Goal: Information Seeking & Learning: Stay updated

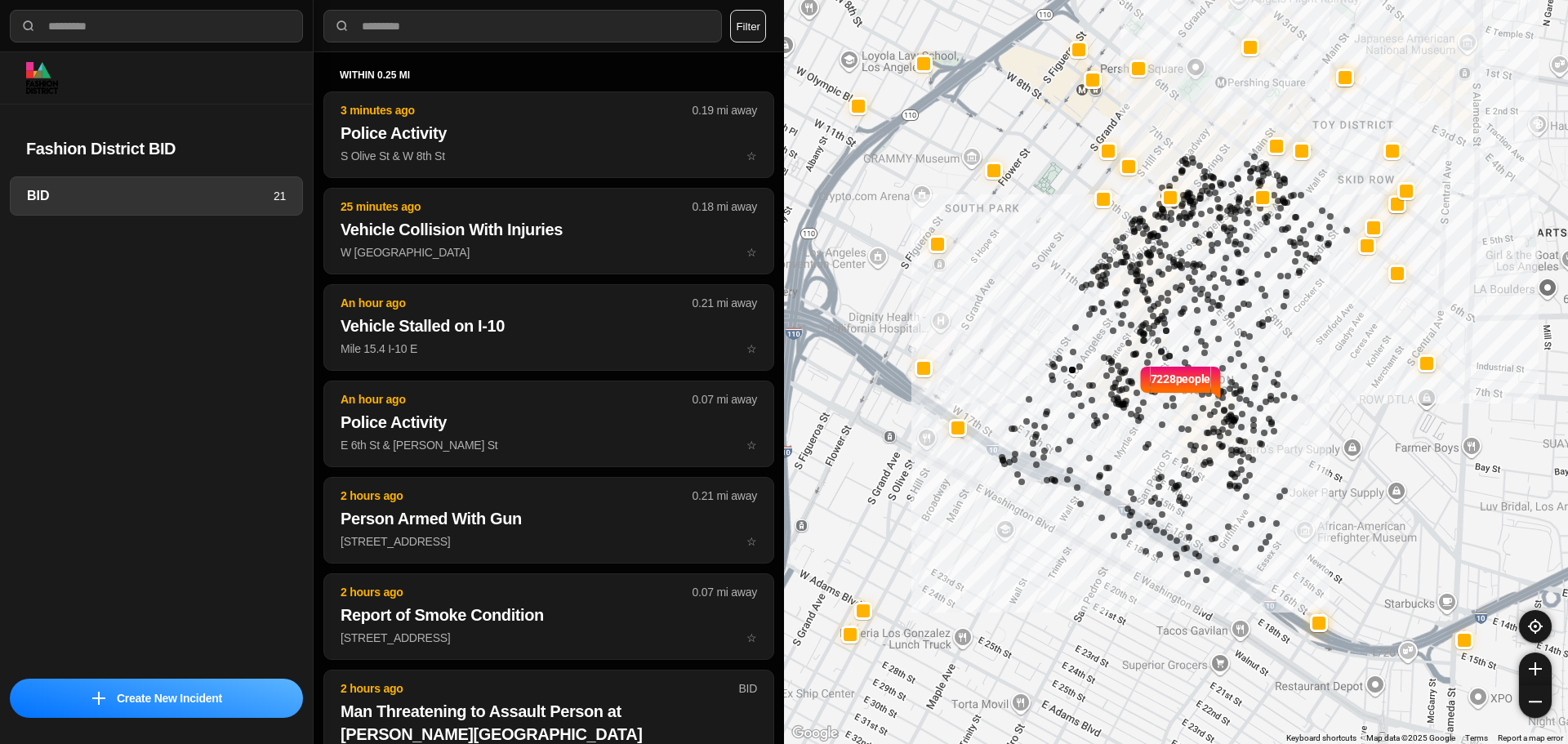
select select "*"
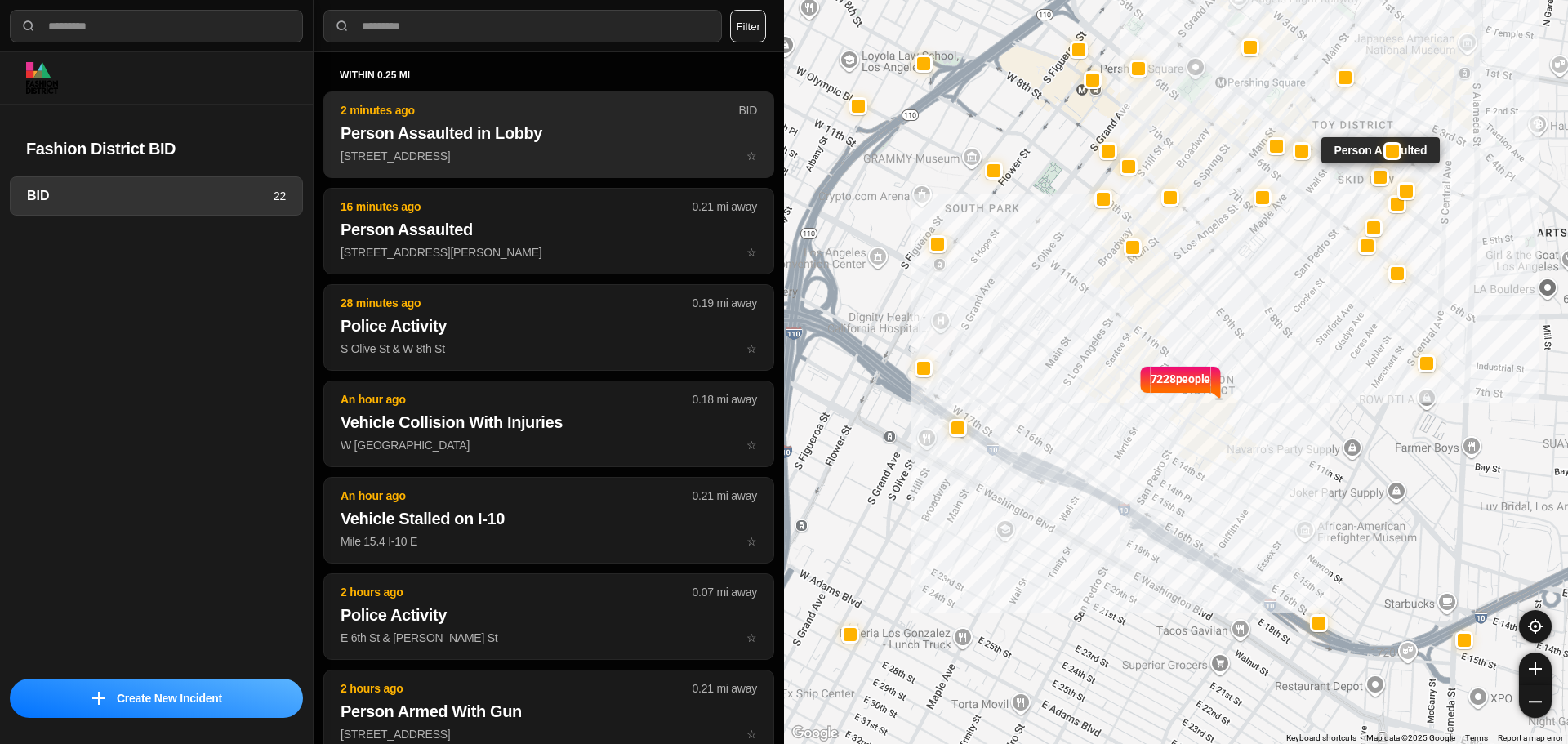
click at [581, 166] on button "2 minutes ago BID Person Assaulted in Lobby 928 South Broadway ☆" at bounding box center [549, 134] width 451 height 86
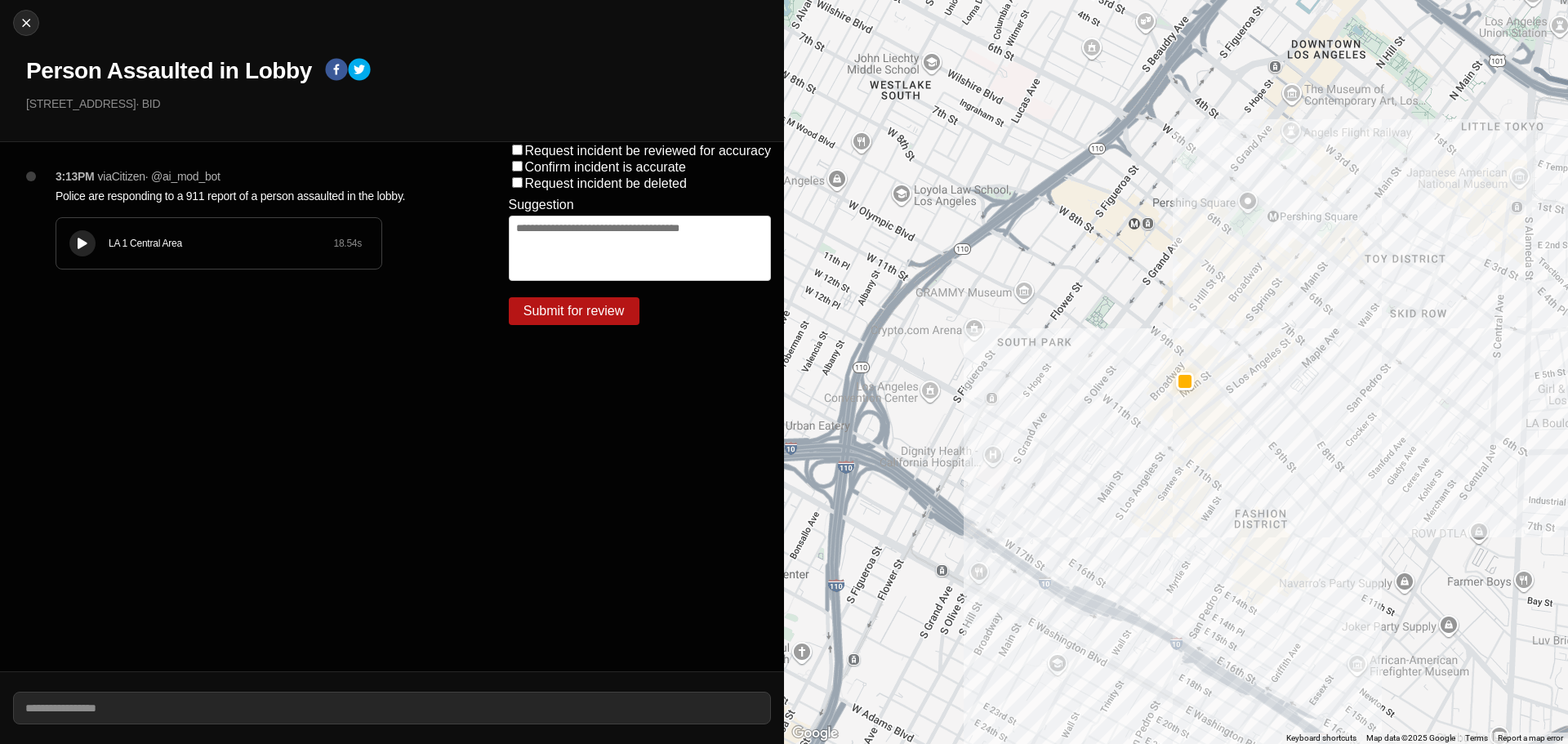
click at [70, 237] on button at bounding box center [83, 244] width 27 height 27
click at [87, 244] on div at bounding box center [83, 244] width 17 height 12
click at [32, 27] on img at bounding box center [27, 23] width 17 height 17
select select "*"
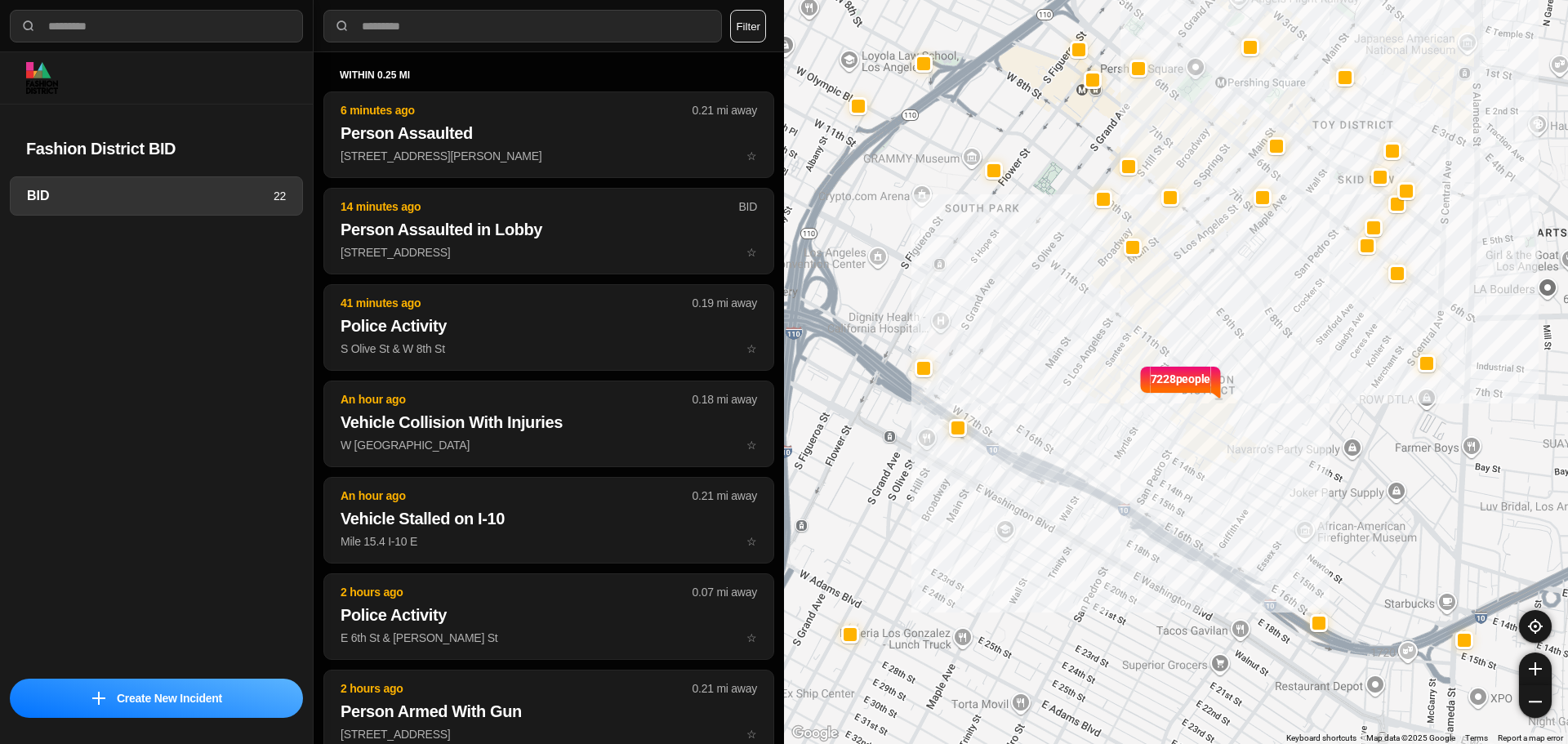
select select "*"
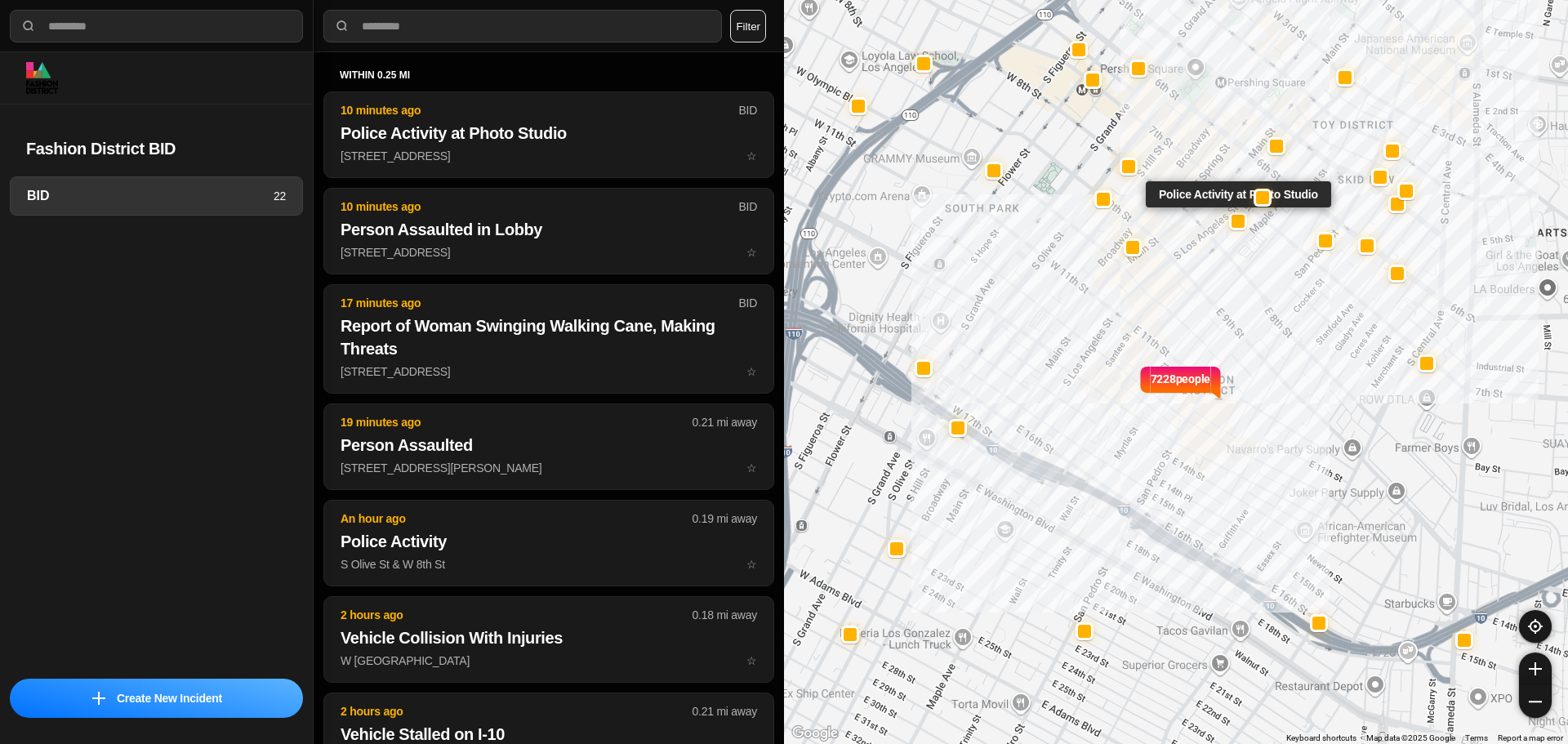
select select "*"
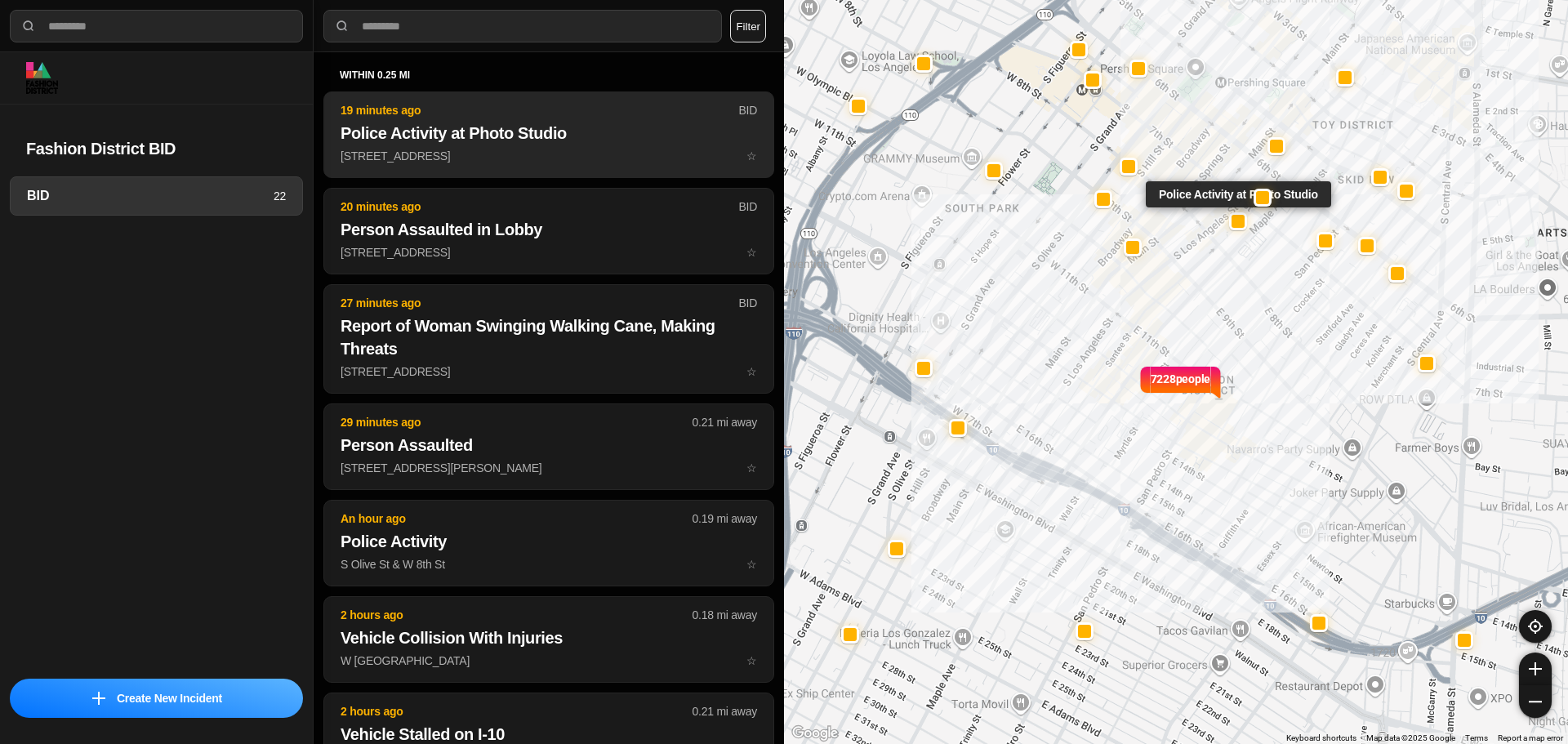
click at [477, 100] on button "19 minutes ago BID Police Activity at Photo Studio [STREET_ADDRESS] ☆" at bounding box center [549, 134] width 451 height 86
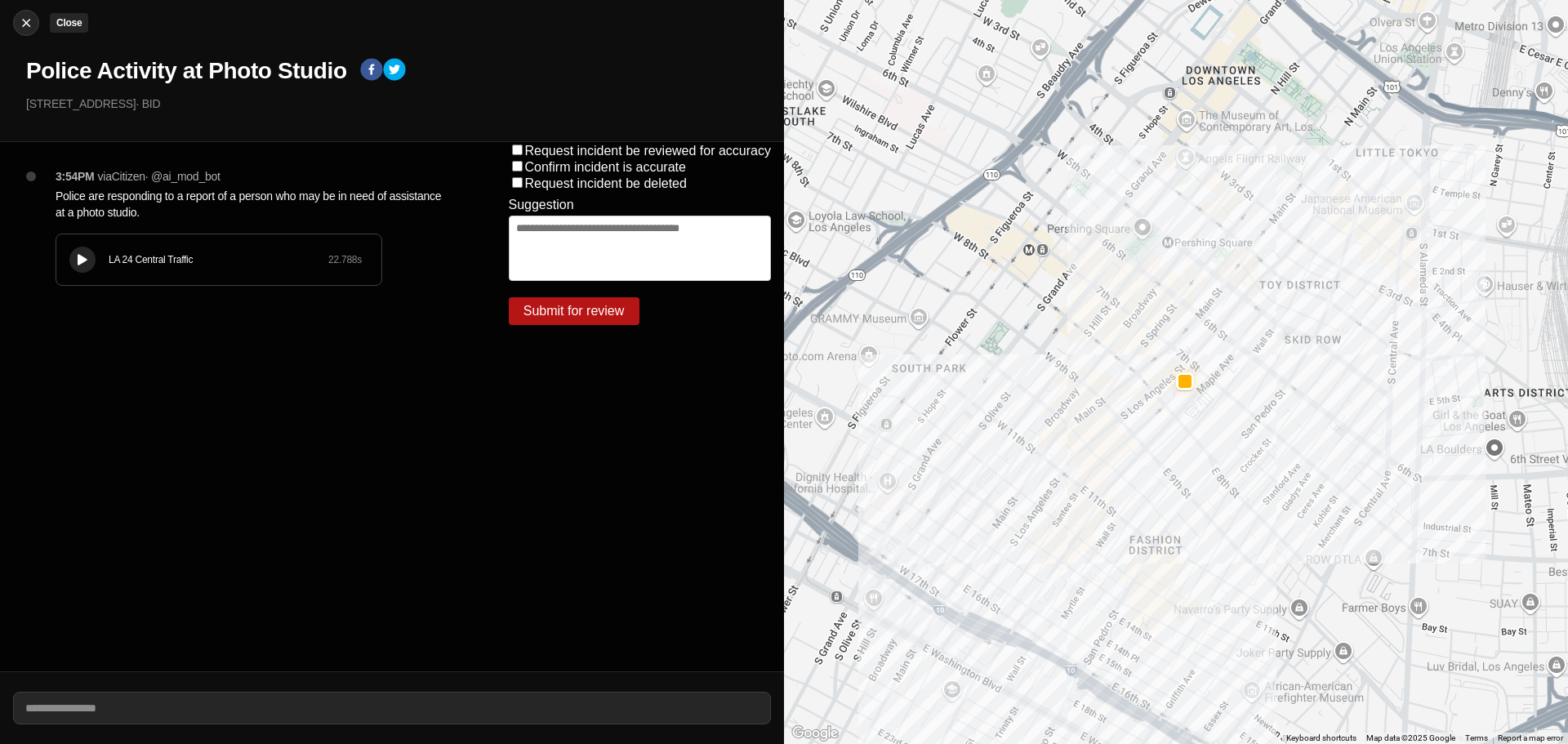
click at [31, 18] on img at bounding box center [27, 23] width 17 height 17
select select "*"
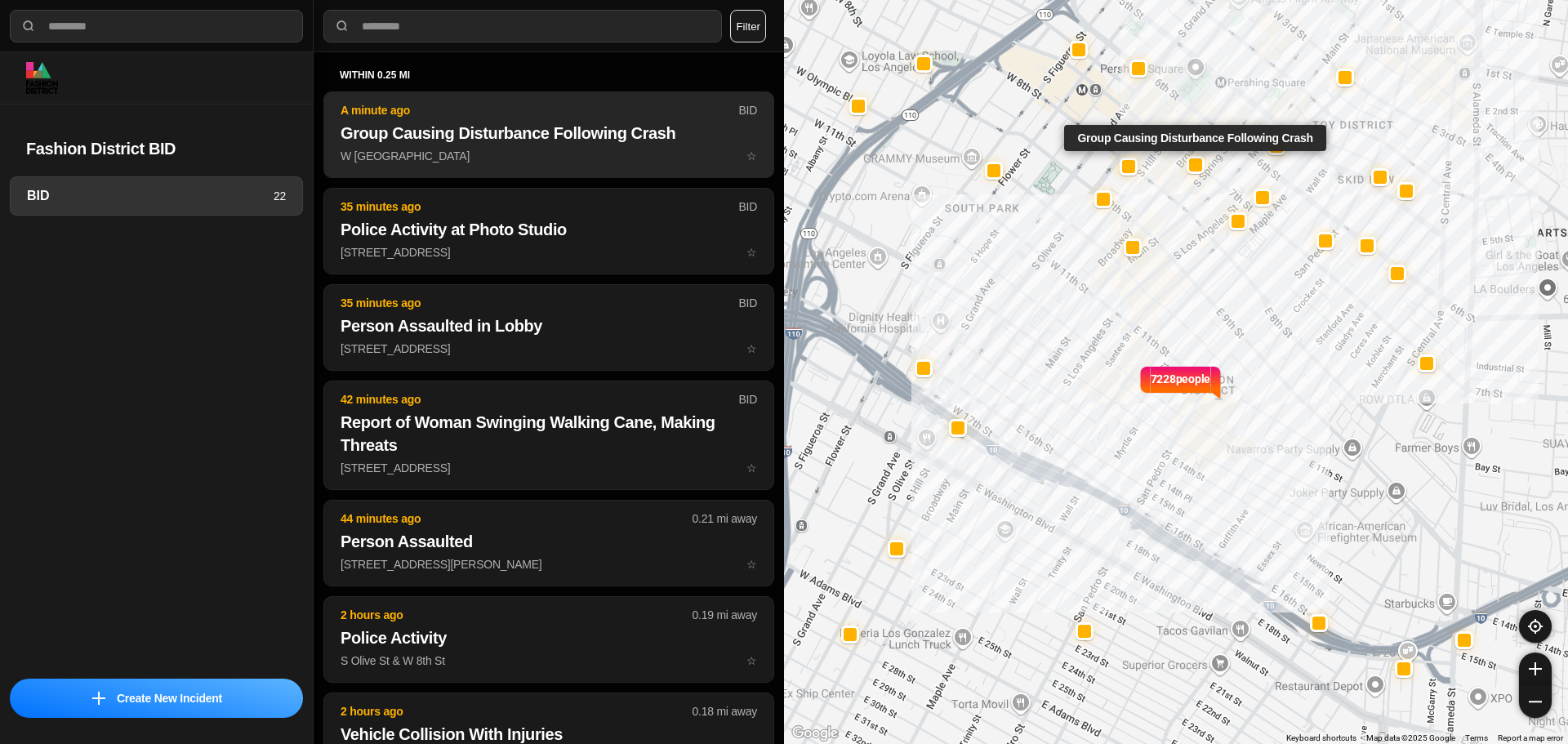
click at [581, 160] on p "W [GEOGRAPHIC_DATA] ☆" at bounding box center [549, 156] width 417 height 17
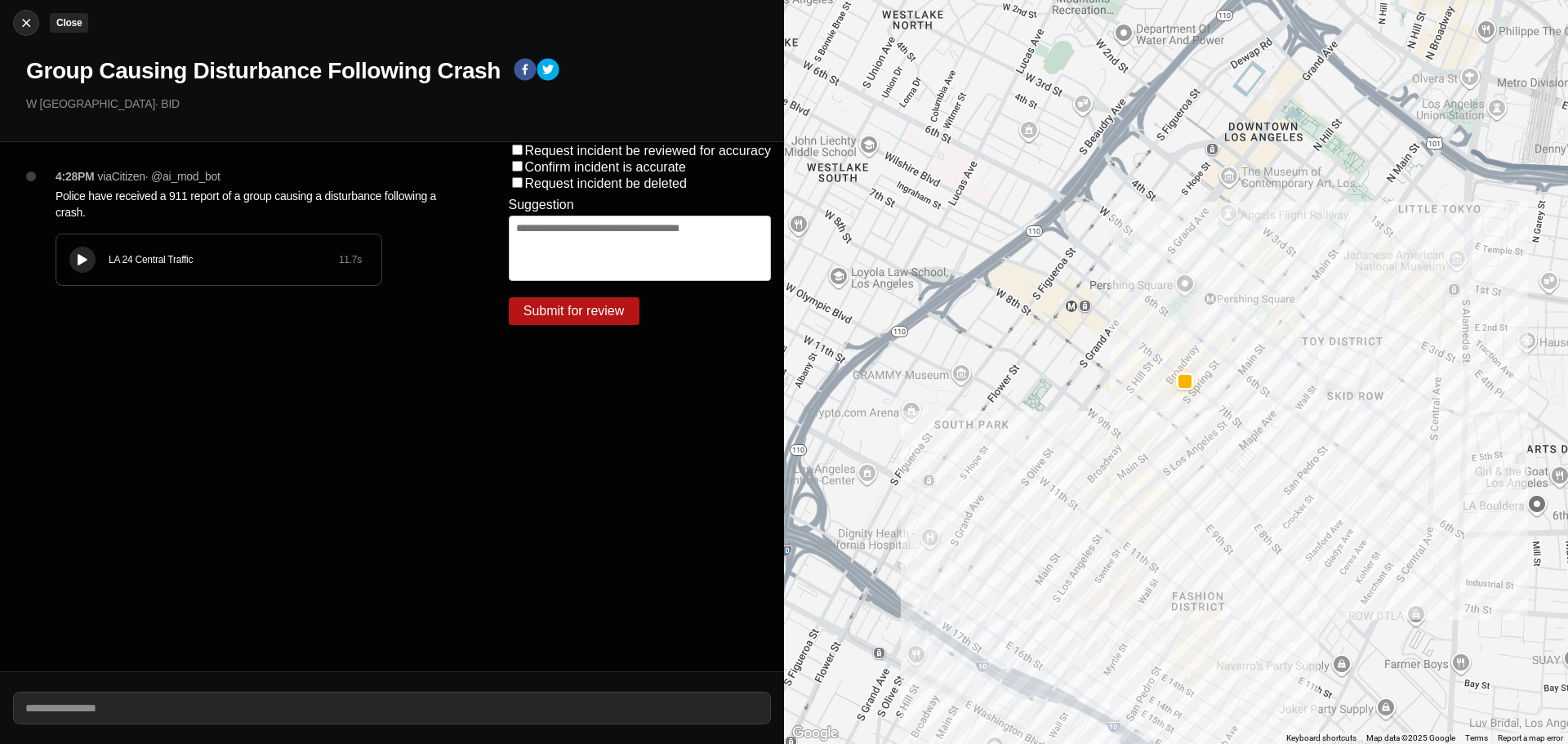
click at [27, 16] on img at bounding box center [27, 23] width 17 height 17
select select "*"
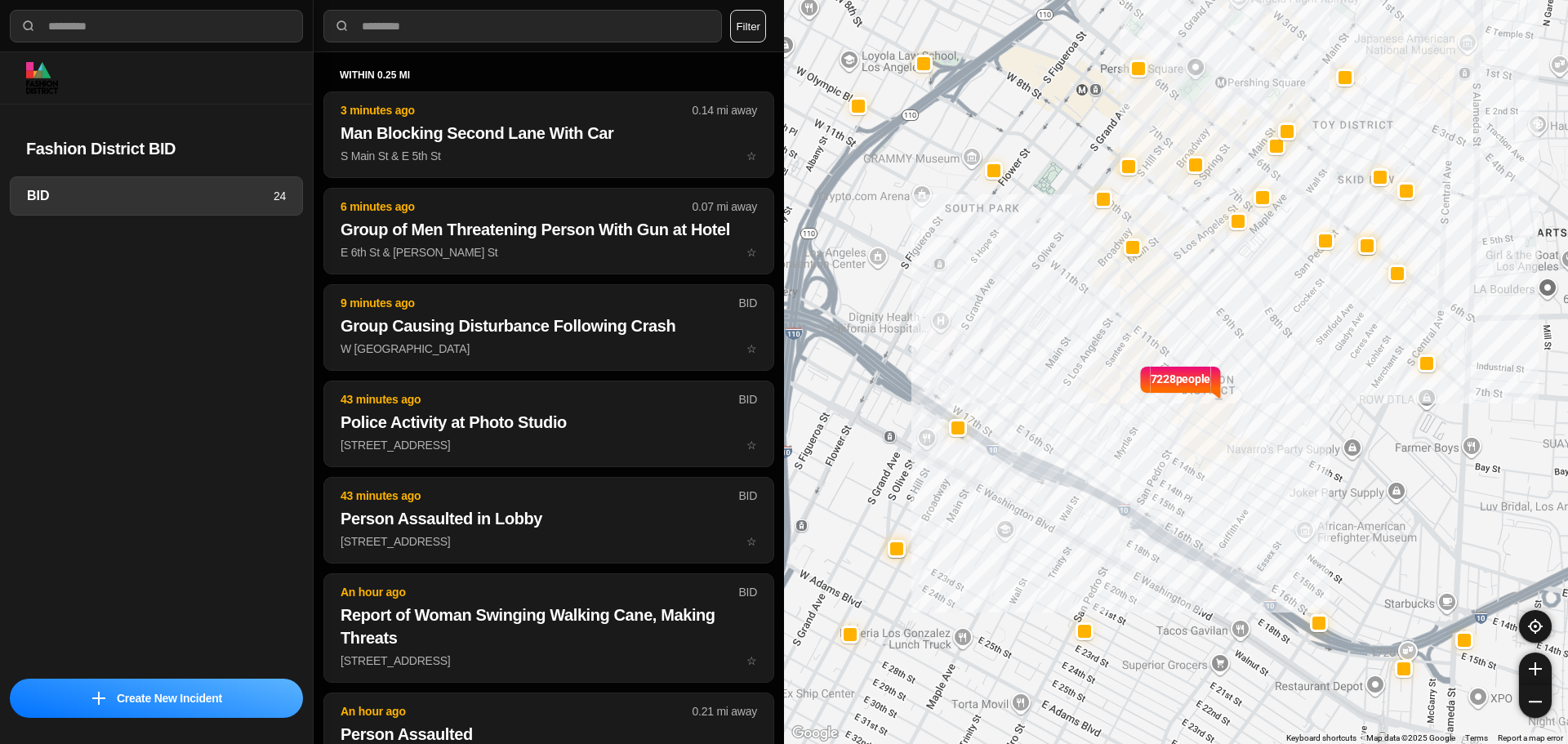
select select "*"
